Goal: Navigation & Orientation: Find specific page/section

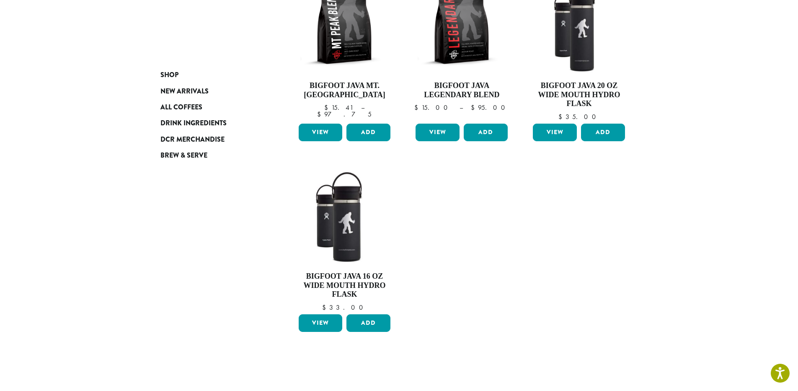
scroll to position [84, 0]
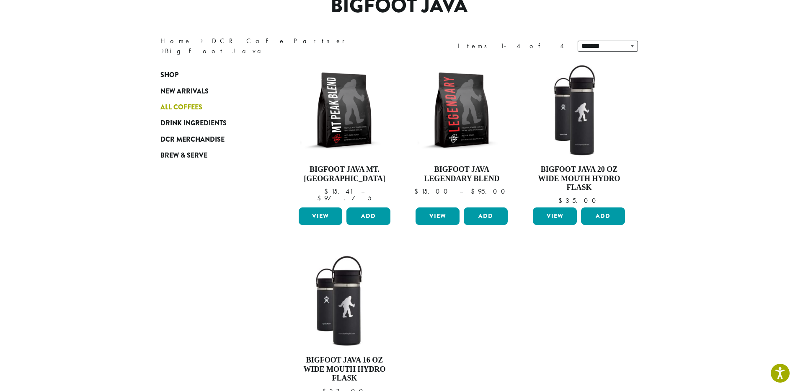
click at [183, 110] on span "All Coffees" at bounding box center [181, 107] width 42 height 10
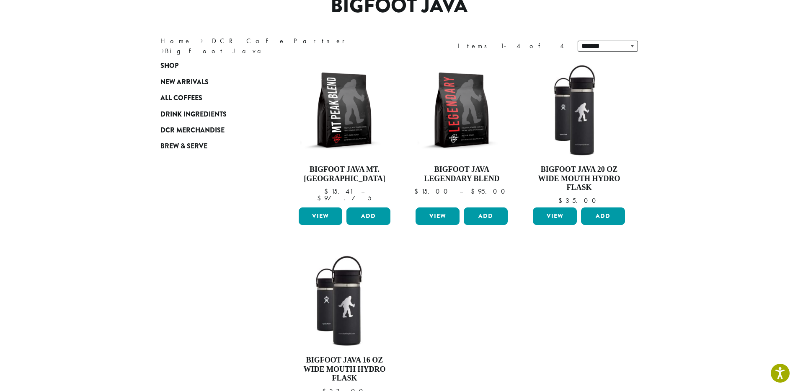
scroll to position [126, 0]
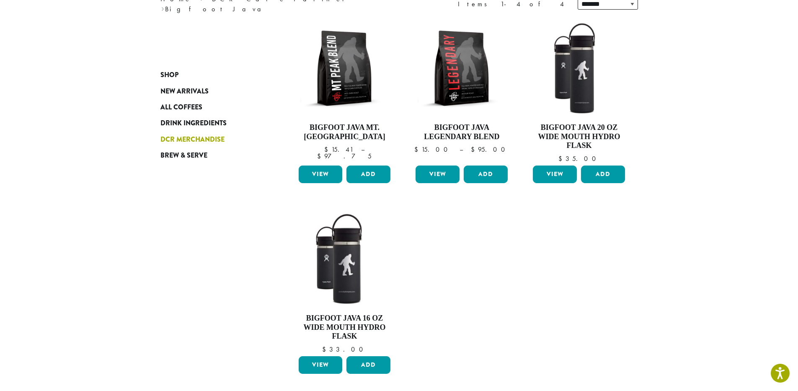
click at [196, 141] on span "DCR Merchandise" at bounding box center [192, 139] width 64 height 10
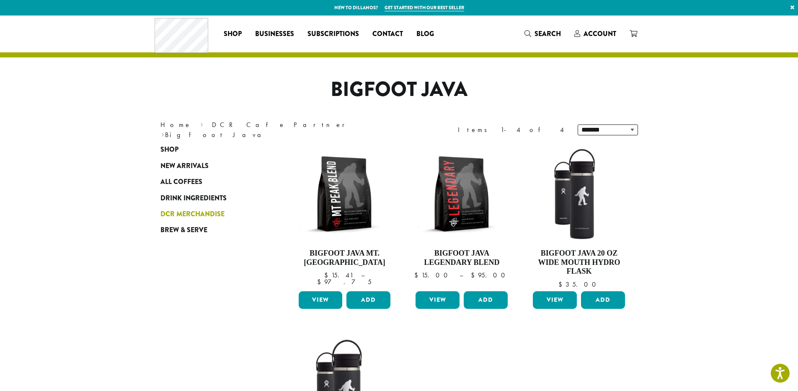
click at [215, 215] on span "DCR Merchandise" at bounding box center [192, 214] width 64 height 10
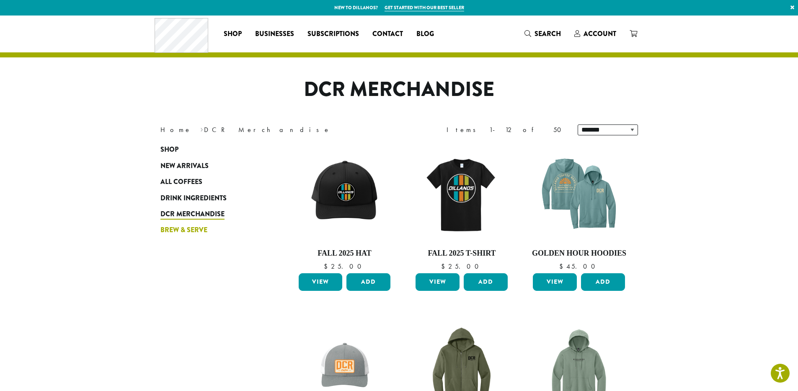
click at [176, 229] on span "Brew & Serve" at bounding box center [183, 230] width 47 height 10
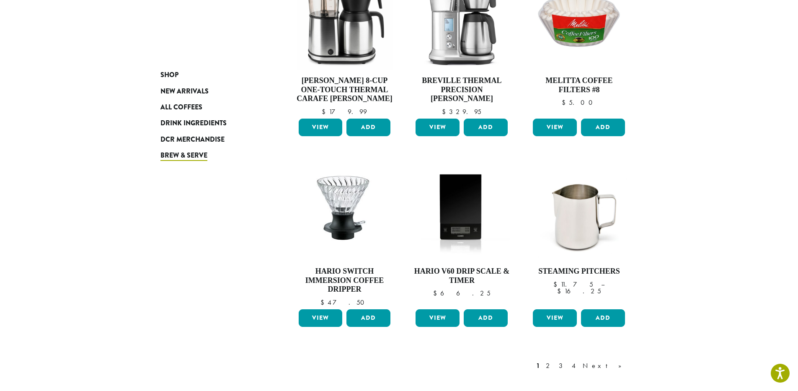
scroll to position [665, 0]
